Goal: Navigation & Orientation: Understand site structure

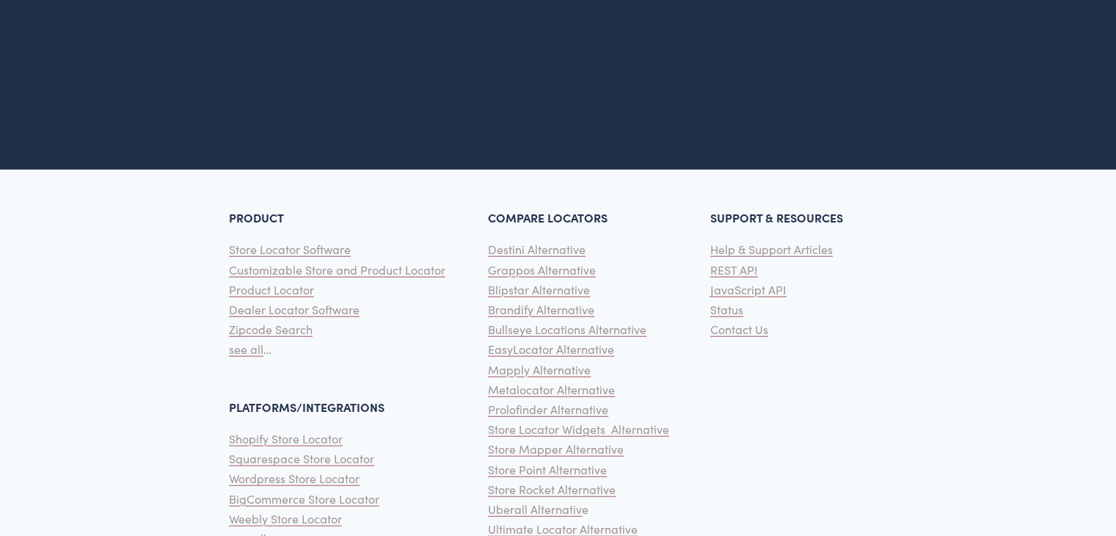
scroll to position [3609, 0]
click at [252, 341] on span "see all" at bounding box center [246, 348] width 34 height 15
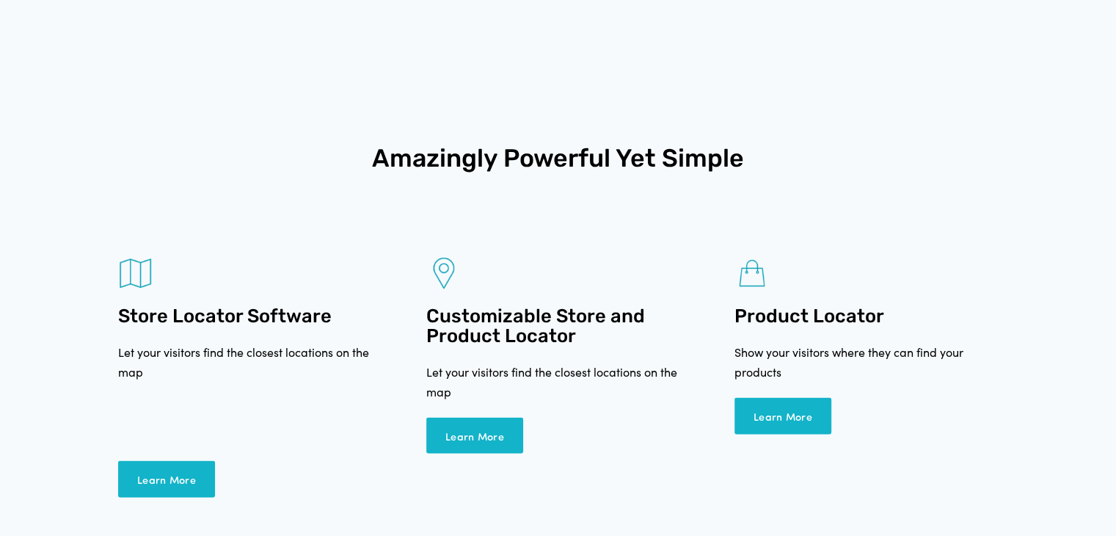
scroll to position [2849, 0]
